Goal: Find specific page/section: Find specific page/section

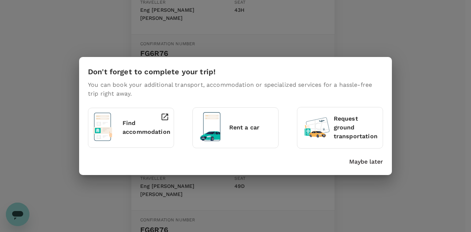
click at [378, 159] on p "Maybe later" at bounding box center [366, 162] width 34 height 9
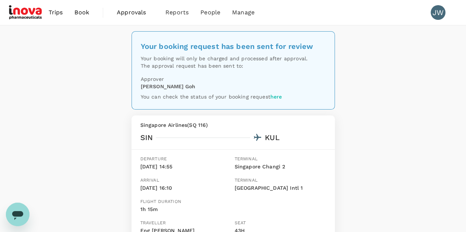
click at [54, 14] on span "Trips" at bounding box center [56, 12] width 14 height 9
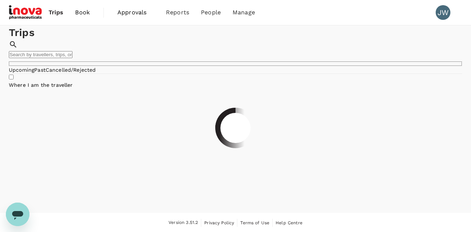
click at [73, 51] on input "text" at bounding box center [41, 54] width 64 height 7
type input "alessia"
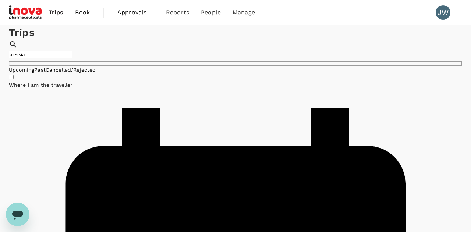
click at [73, 51] on input "alessia" at bounding box center [41, 54] width 64 height 7
click at [163, 44] on span "Bookings" at bounding box center [167, 39] width 22 height 7
